Goal: Browse casually

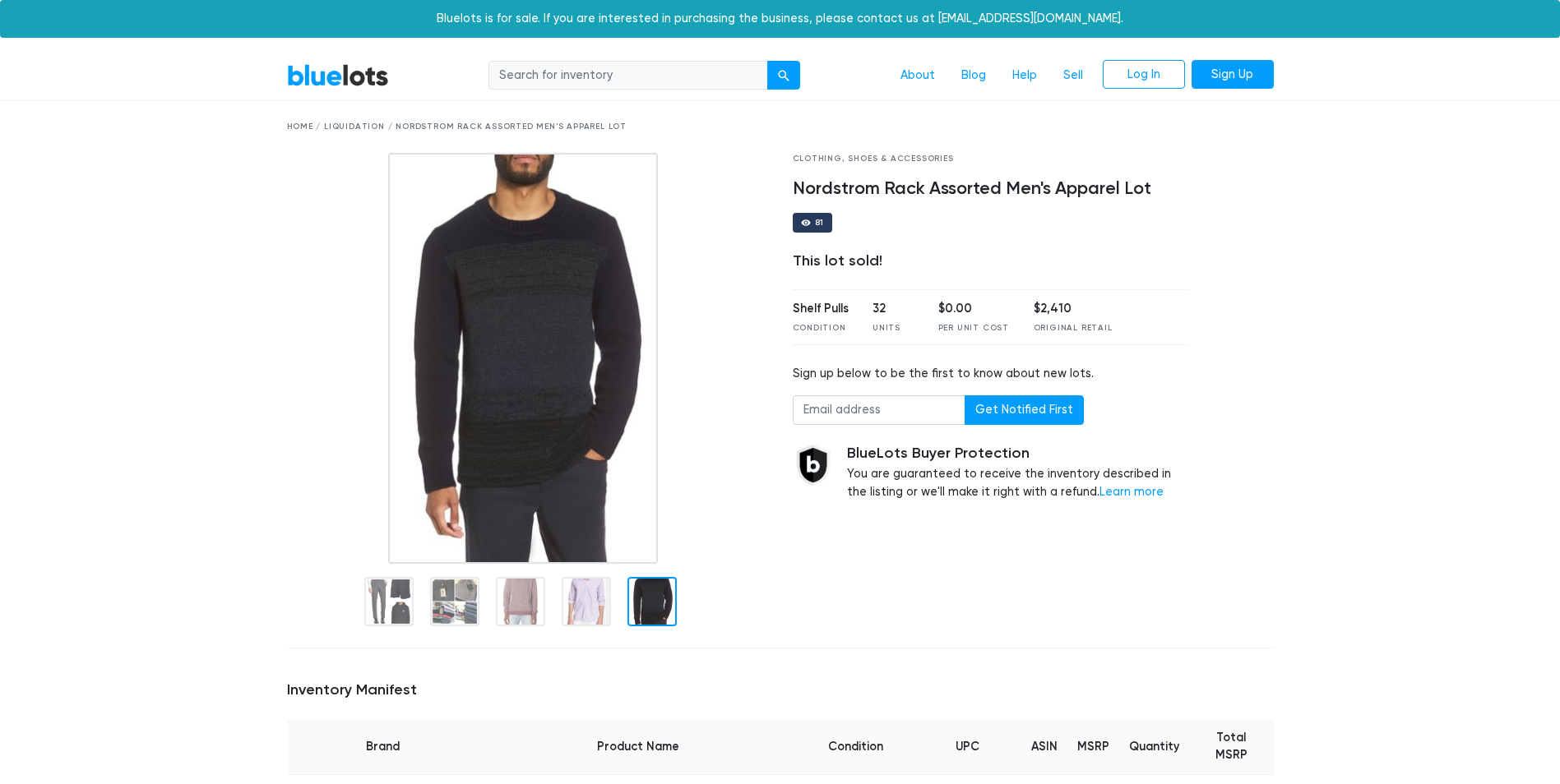
click at [330, 71] on link "BlueLots" at bounding box center [338, 75] width 102 height 23
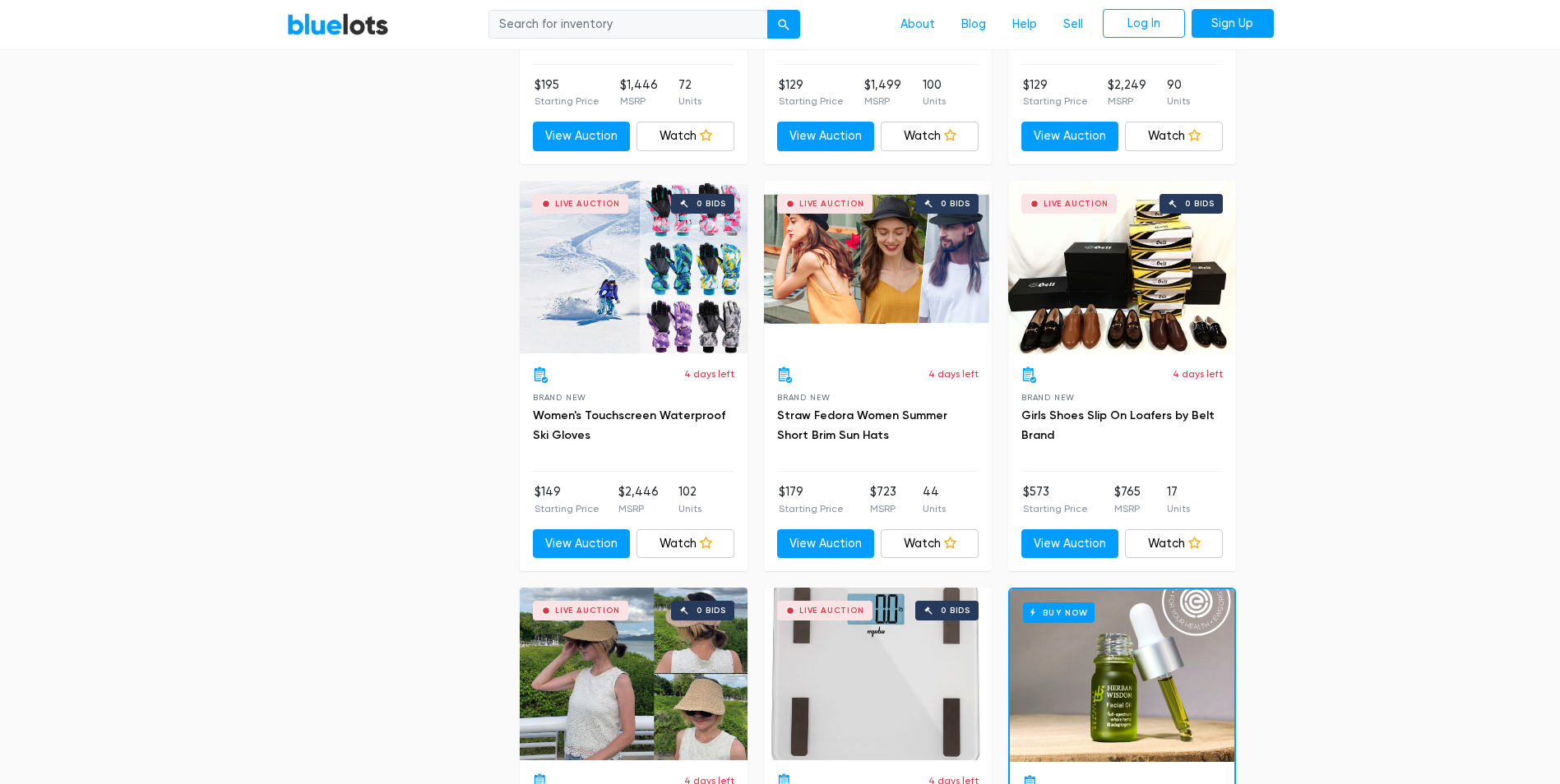
scroll to position [6985, 0]
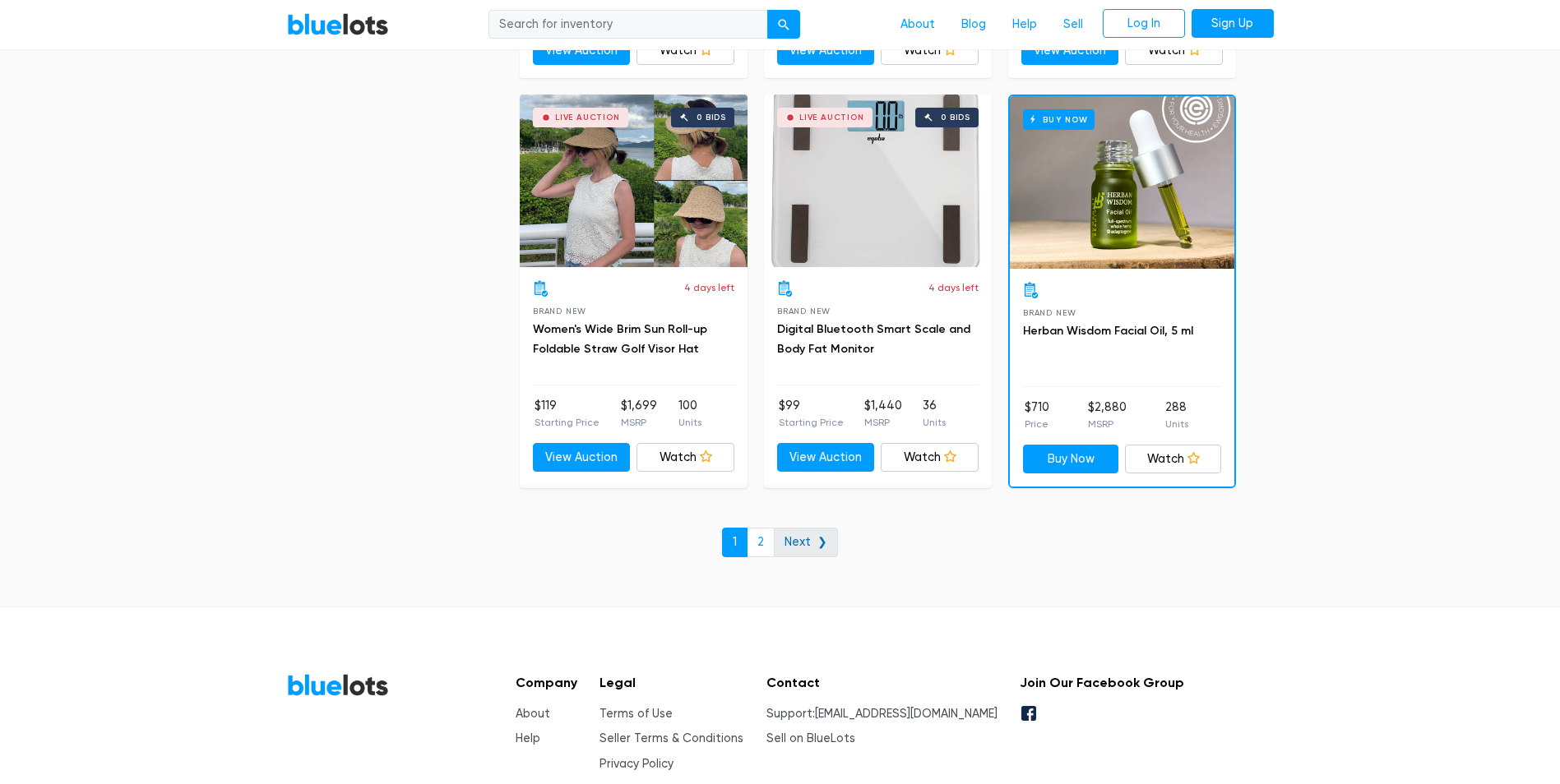
click at [805, 538] on link "Next ❯" at bounding box center [806, 542] width 64 height 29
